Goal: Transaction & Acquisition: Purchase product/service

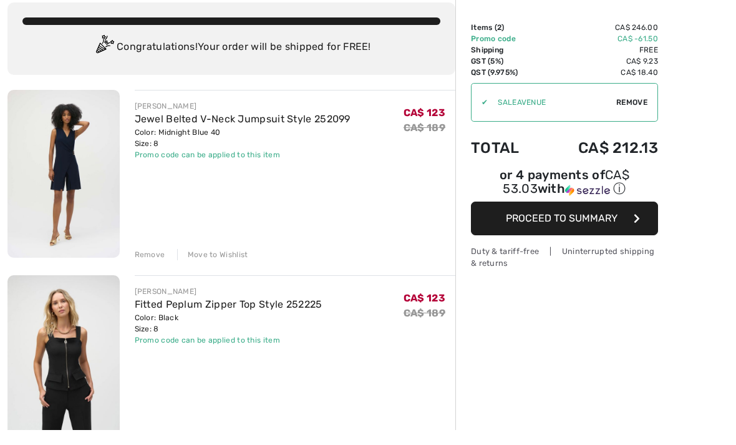
scroll to position [61, 0]
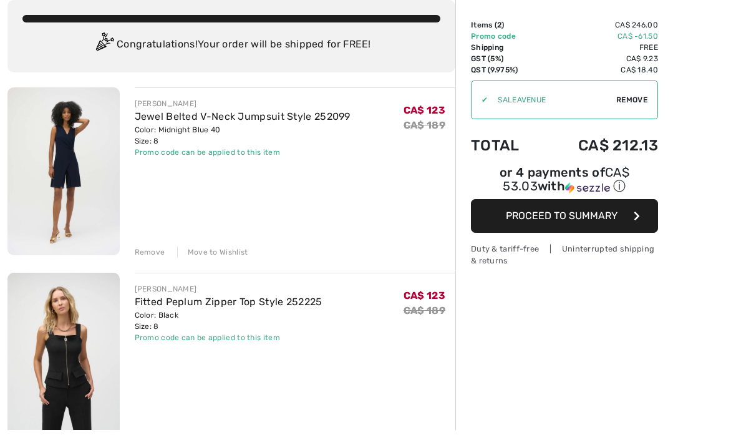
click at [80, 303] on img at bounding box center [63, 371] width 112 height 168
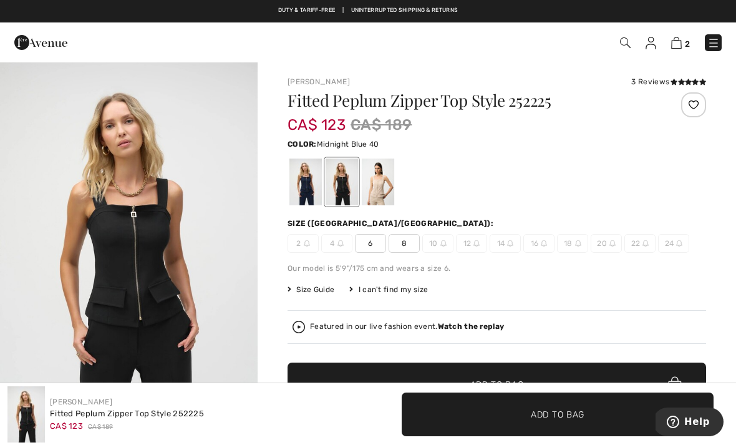
click at [306, 184] on div at bounding box center [305, 181] width 32 height 47
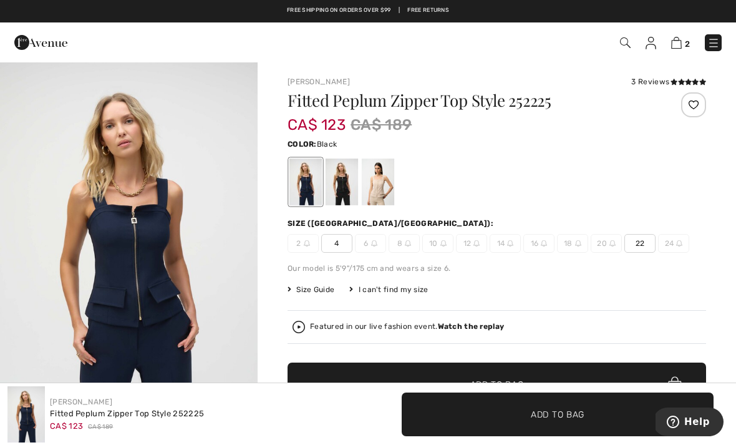
click at [338, 181] on div at bounding box center [342, 181] width 32 height 47
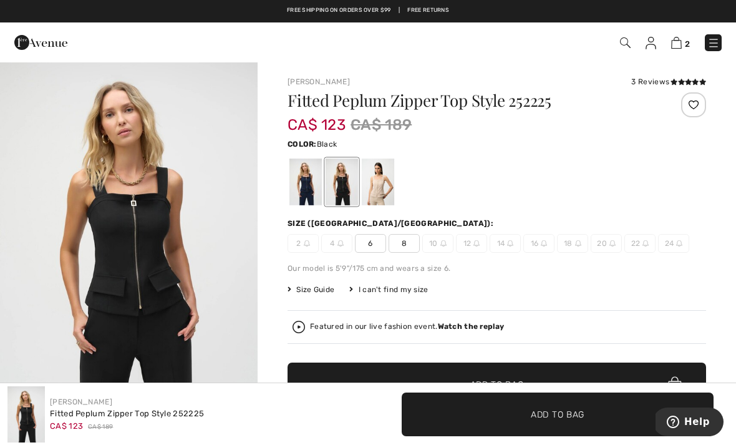
scroll to position [12, 0]
click at [379, 184] on div at bounding box center [378, 181] width 32 height 47
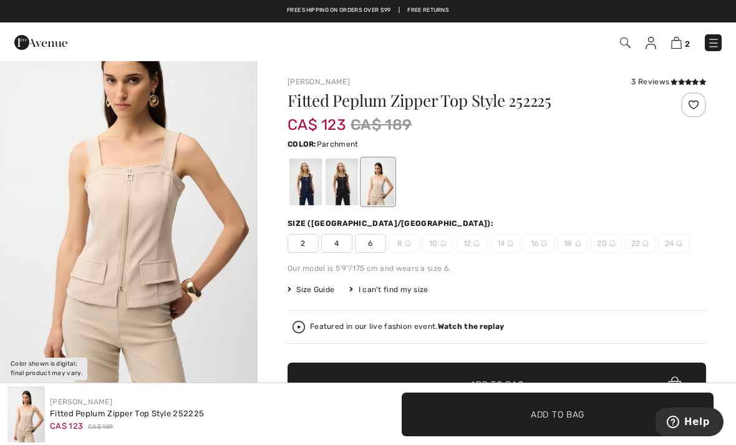
scroll to position [59, 0]
click at [674, 47] on img at bounding box center [676, 43] width 11 height 12
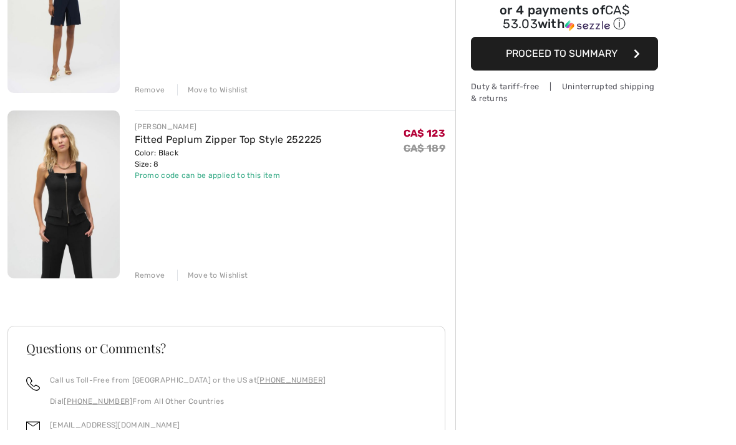
scroll to position [228, 0]
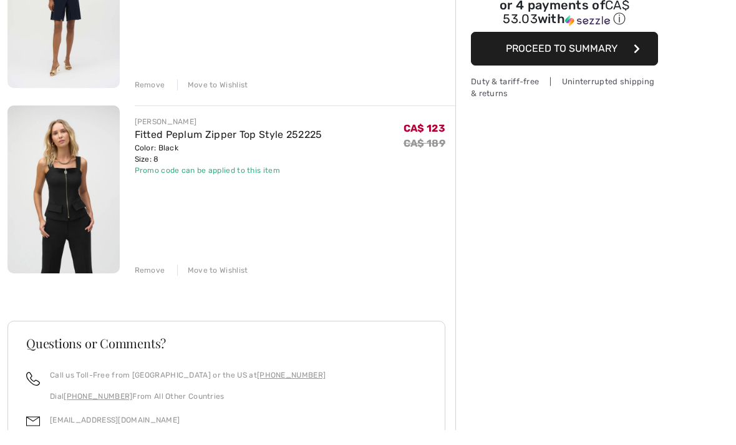
click at [145, 277] on div "Remove Move to Wishlist" at bounding box center [295, 284] width 321 height 14
click at [148, 279] on div "Remove" at bounding box center [150, 284] width 31 height 11
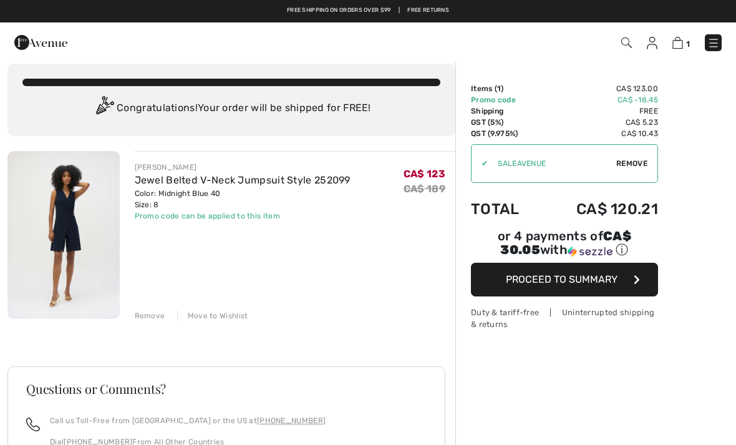
scroll to position [12, 0]
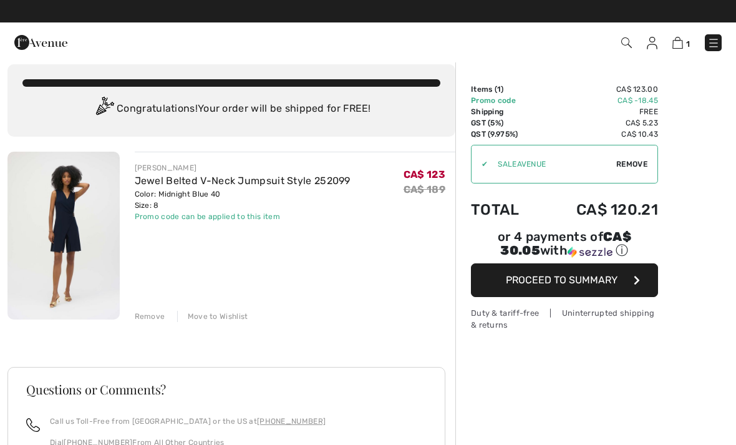
click at [42, 258] on img at bounding box center [63, 236] width 112 height 168
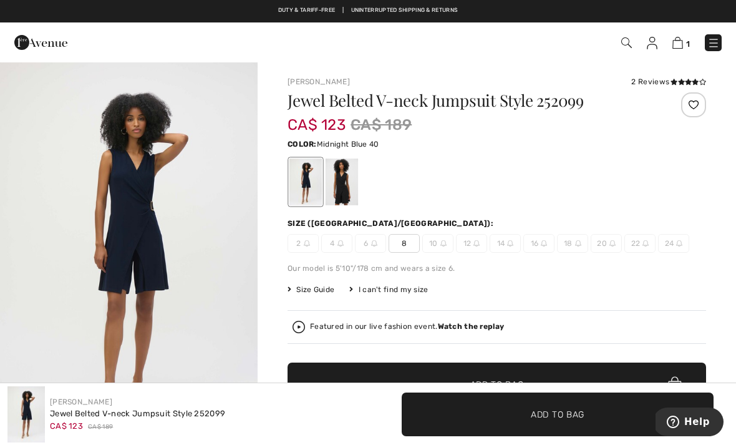
click at [131, 226] on img "1 / 5" at bounding box center [129, 254] width 258 height 386
